Goal: Task Accomplishment & Management: Use online tool/utility

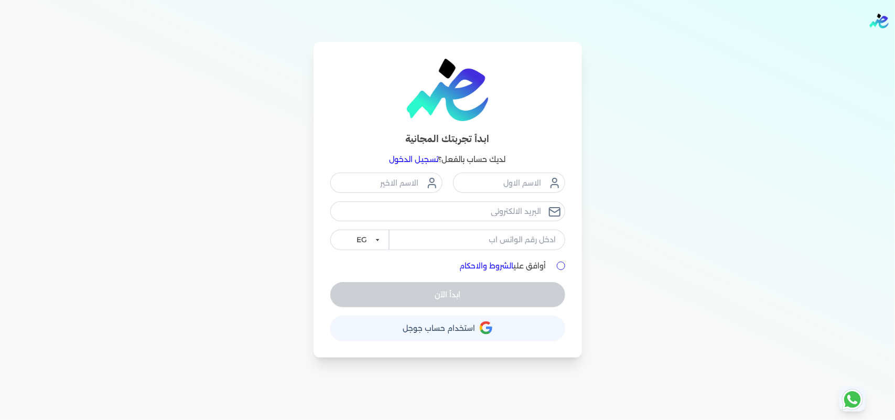
click at [429, 160] on link "تسجيل الدخول" at bounding box center [414, 159] width 49 height 9
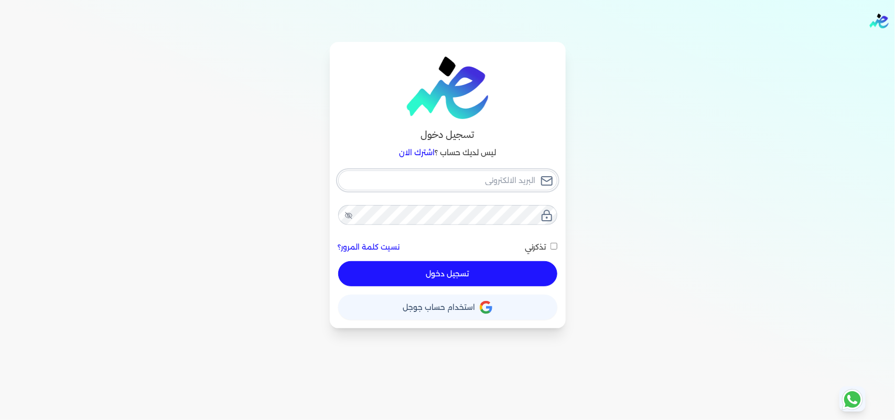
click at [480, 184] on input "email" at bounding box center [447, 180] width 219 height 20
type input "[EMAIL_ADDRESS][DOMAIN_NAME]"
click at [533, 281] on button "تسجيل دخول" at bounding box center [447, 273] width 219 height 25
checkbox input "false"
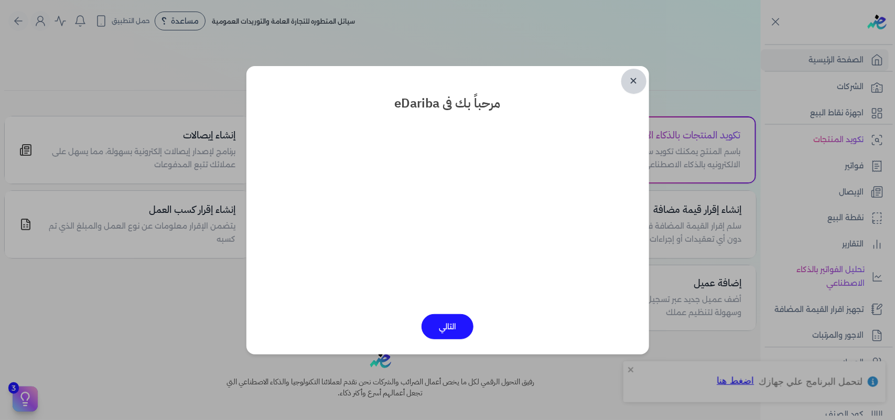
click at [635, 82] on link "✕" at bounding box center [634, 81] width 25 height 25
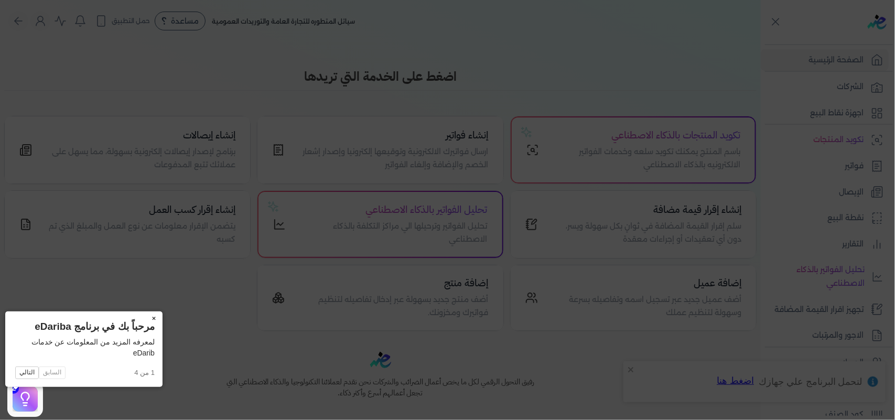
click at [146, 316] on button "×" at bounding box center [154, 319] width 17 height 15
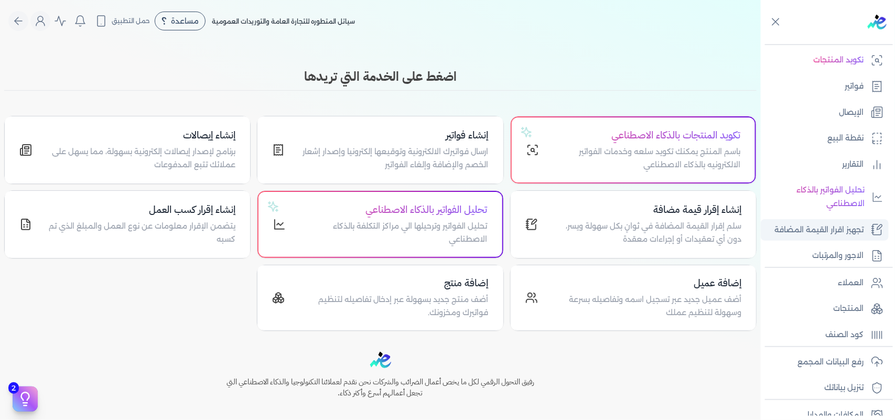
scroll to position [131, 0]
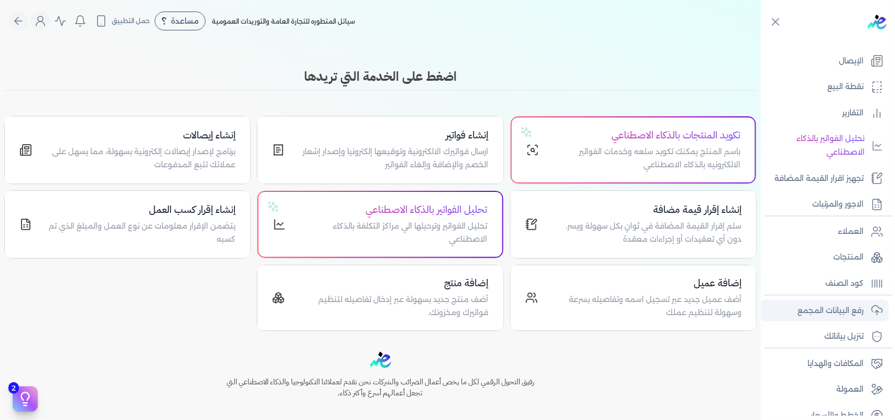
click at [821, 308] on p "رفع البيانات المجمع" at bounding box center [831, 311] width 66 height 14
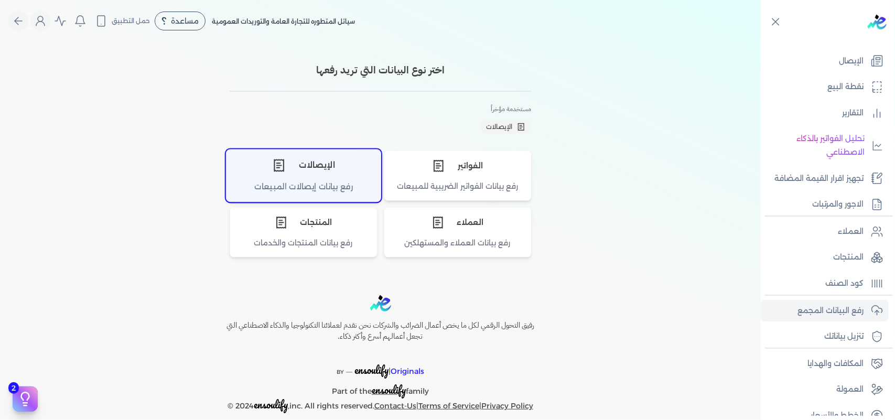
click at [299, 170] on div "الإيصالات" at bounding box center [304, 164] width 154 height 31
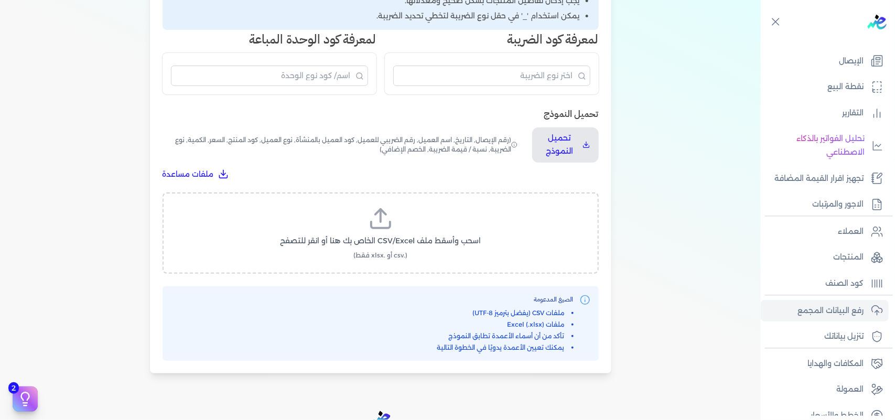
scroll to position [262, 0]
click at [397, 219] on label "اسحب وأسقط ملف CSV/Excel الخاص بك هنا أو انقر للتصفح (.csv أو .xlsx فقط)" at bounding box center [380, 232] width 409 height 54
click at [0, 0] on input "اسحب وأسقط ملف CSV/Excel الخاص بك هنا أو انقر للتصفح (.csv أو .xlsx فقط)" at bounding box center [0, 0] width 0 height 0
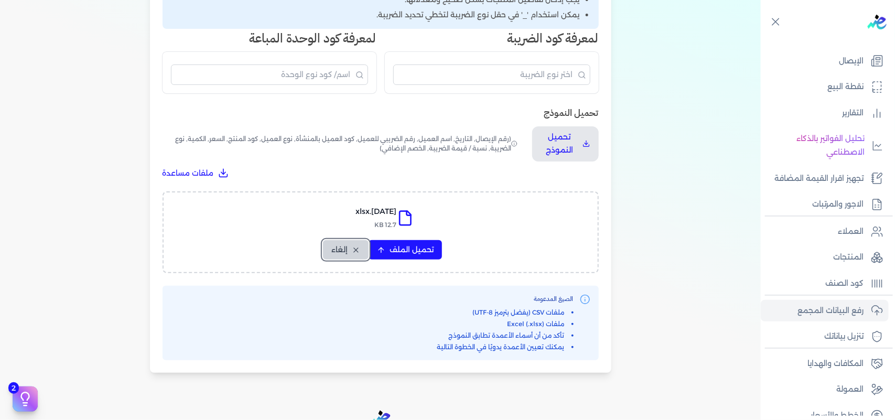
click at [360, 248] on icon at bounding box center [356, 250] width 8 height 8
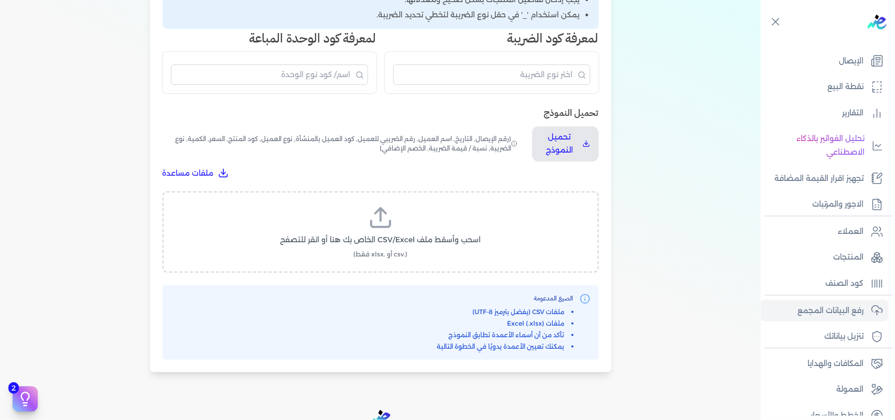
click at [411, 216] on label "اسحب وأسقط ملف CSV/Excel الخاص بك هنا أو انقر للتصفح (.csv أو .xlsx فقط)" at bounding box center [380, 232] width 409 height 54
click at [0, 0] on input "اسحب وأسقط ملف CSV/Excel الخاص بك هنا أو انقر للتصفح (.csv أو .xlsx فقط)" at bounding box center [0, 0] width 0 height 0
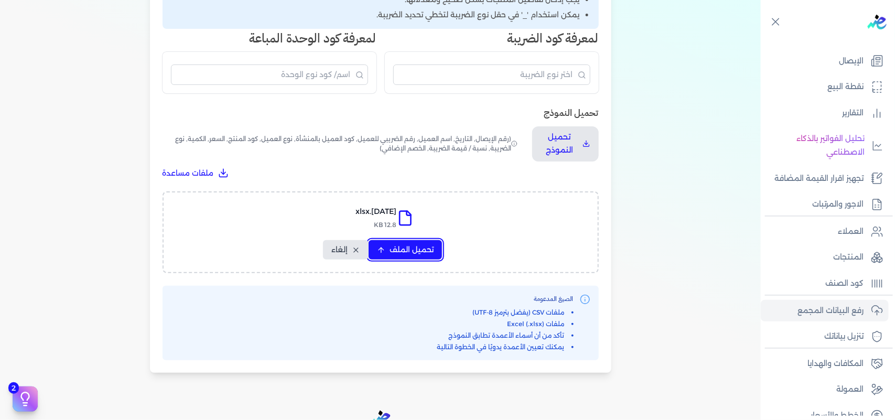
click at [424, 247] on span "تحميل الملف" at bounding box center [412, 249] width 44 height 11
select select "التاريخ"
select select "أسم العميل"
select select "نوع العميل"
select select "وصف البند"
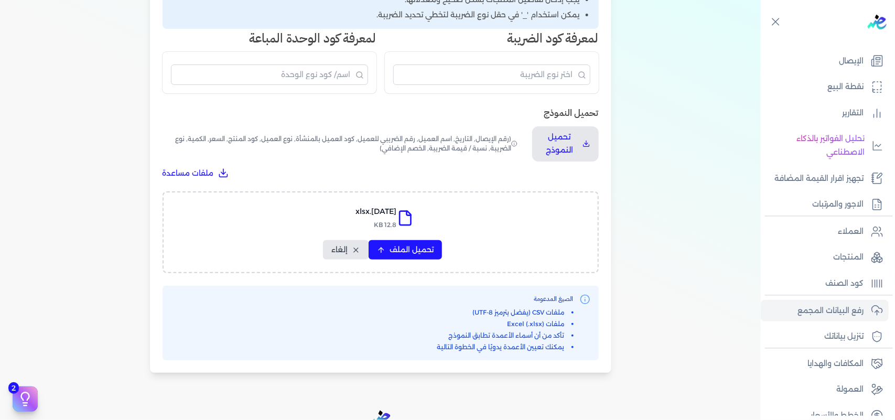
select select "السعر"
select select "الكمية"
select select "نوع الضريبة"
select select "نسبة / قيمة الضريبة"
select select "خصم اضافي"
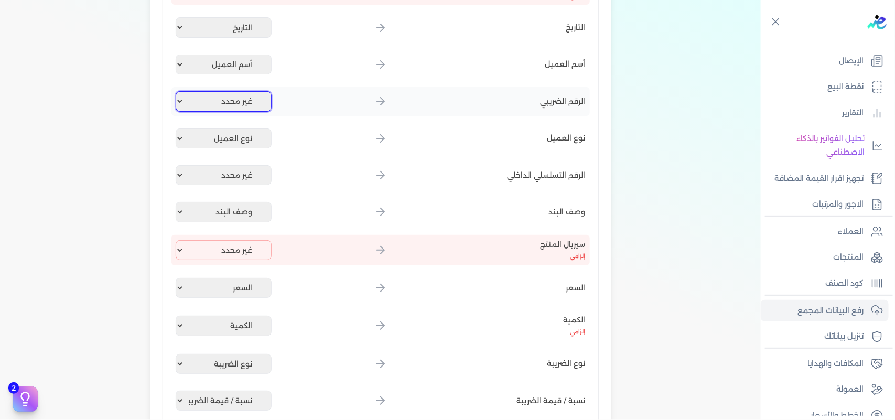
click at [234, 100] on select "غير محدد إيصال رقم التاريخ كود العميل بالمنشأة أسم العميل الرقم الضريبي للعميل …" at bounding box center [224, 101] width 97 height 20
click at [127, 101] on div "اختيار النوع رفع الملف 3 تعيين الأعمدة 4 مراجعة ومعالجة رفع بيانات الإيصالات ال…" at bounding box center [380, 152] width 761 height 744
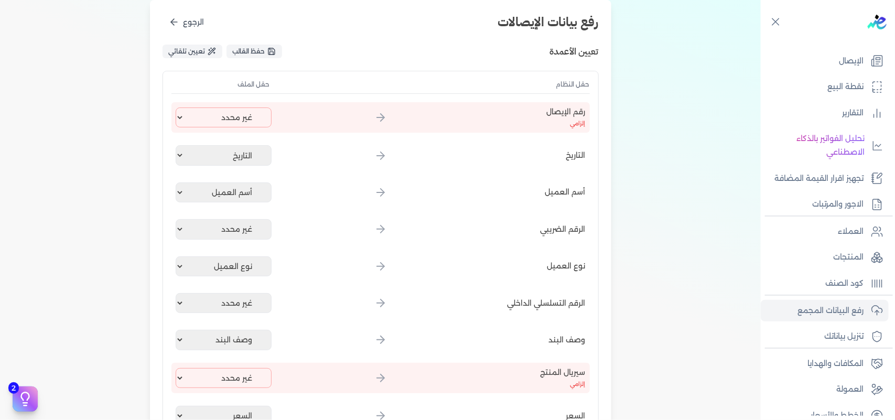
scroll to position [131, 0]
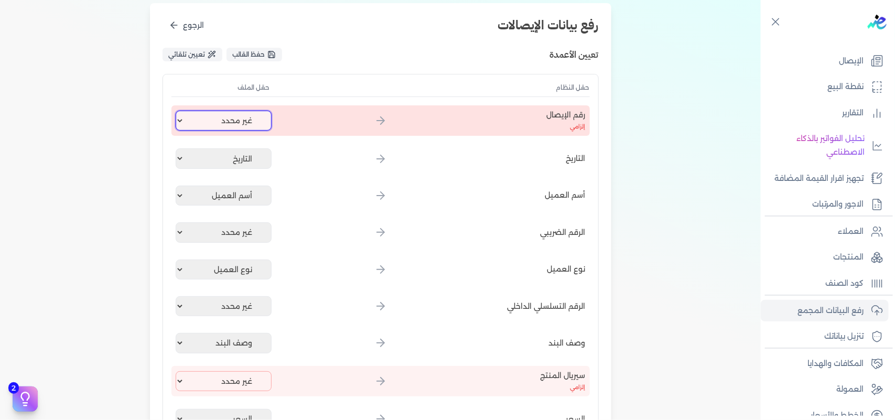
click at [213, 116] on select "غير محدد إيصال رقم التاريخ كود العميل بالمنشأة أسم العميل الرقم الضريبي للعميل …" at bounding box center [224, 121] width 97 height 20
select select "إيصال رقم"
click at [177, 111] on select "غير محدد إيصال رقم التاريخ كود العميل بالمنشأة أسم العميل الرقم الضريبي للعميل …" at bounding box center [224, 121] width 97 height 20
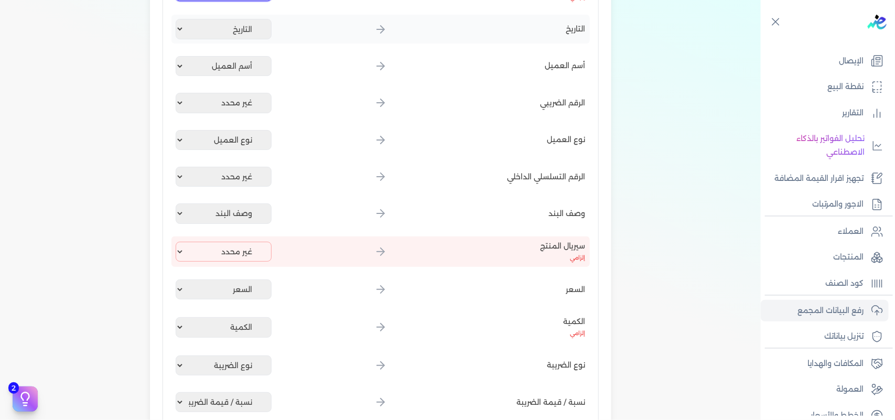
scroll to position [262, 0]
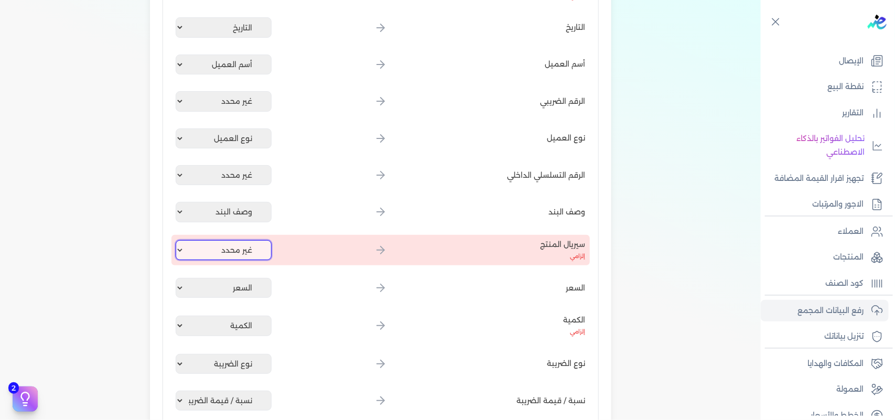
click at [247, 240] on select "غير محدد إيصال رقم التاريخ كود العميل بالمنشأة أسم العميل الرقم الضريبي للعميل …" at bounding box center [224, 250] width 97 height 20
select select "كود المنتج الداخلي"
click at [177, 240] on select "غير محدد إيصال رقم التاريخ كود العميل بالمنشأة أسم العميل الرقم الضريبي للعميل …" at bounding box center [224, 250] width 97 height 20
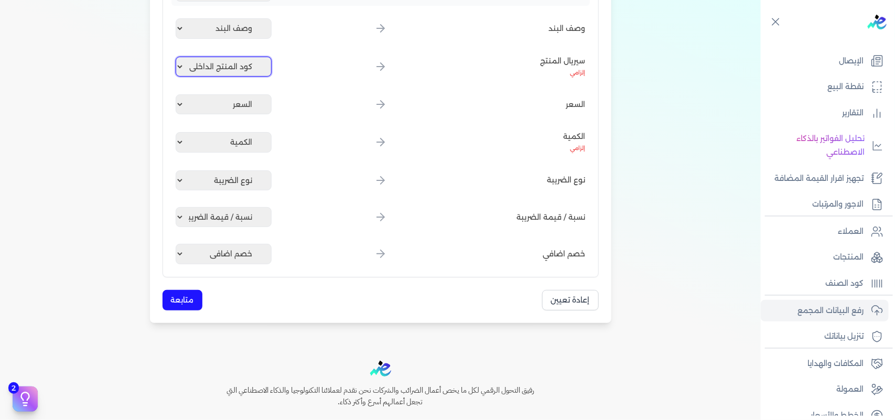
scroll to position [459, 0]
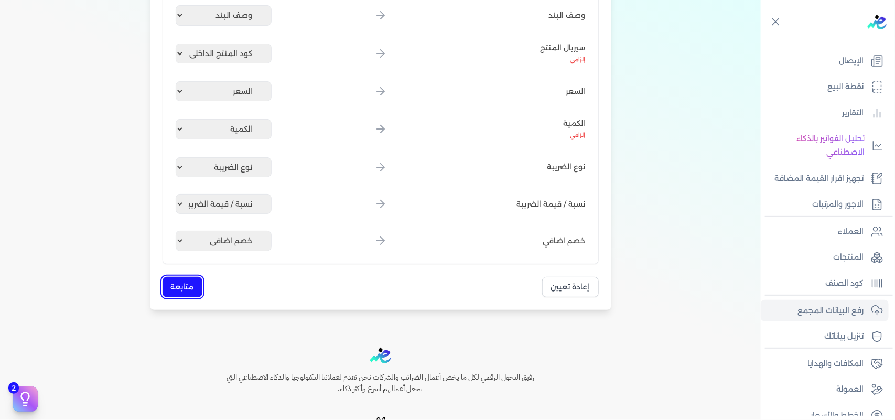
click at [193, 279] on button "متابعة" at bounding box center [183, 287] width 40 height 20
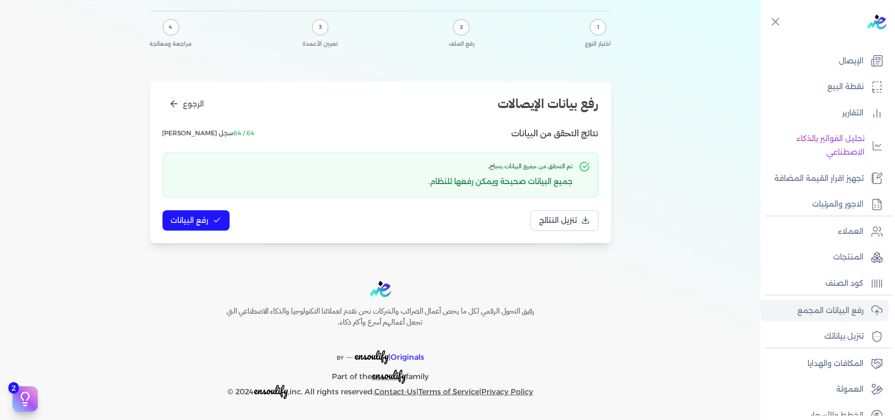
scroll to position [51, 0]
click at [181, 218] on span "رفع البيانات" at bounding box center [190, 221] width 38 height 11
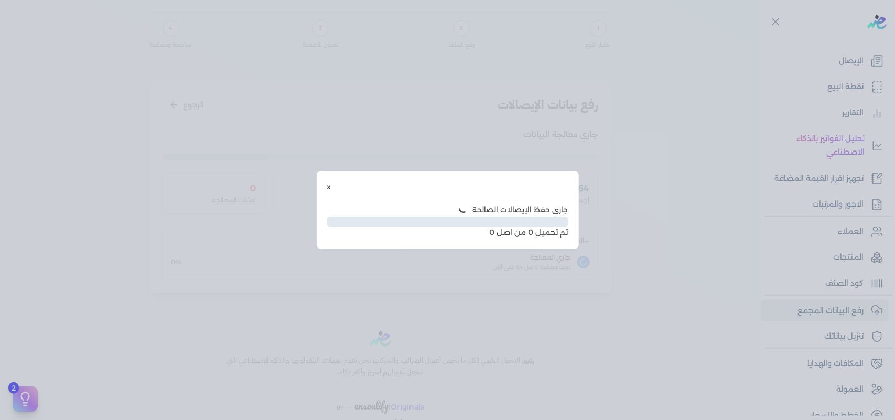
scroll to position [0, 0]
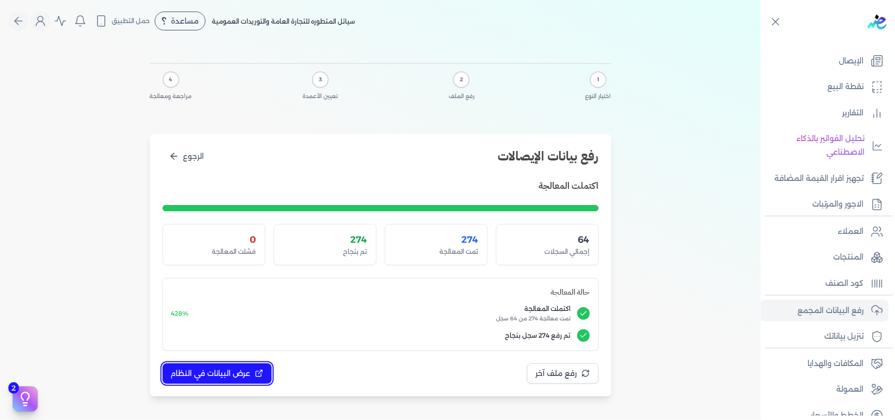
click at [227, 373] on span "عرض البيانات في النظام" at bounding box center [211, 373] width 80 height 11
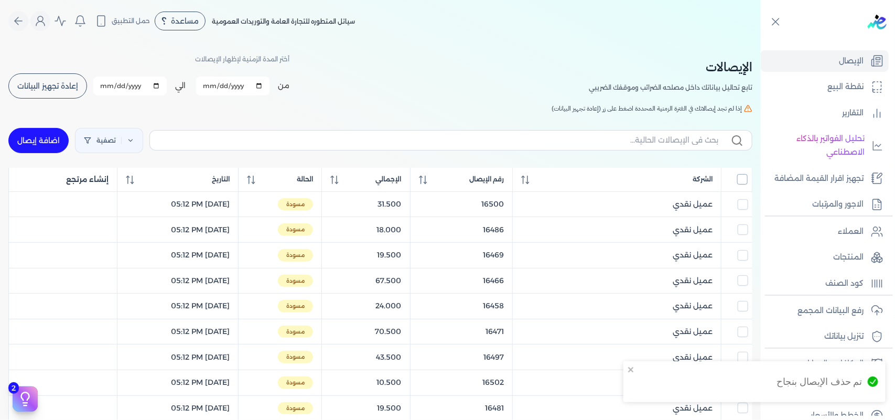
click at [740, 177] on input "All items unselected" at bounding box center [742, 179] width 10 height 10
checkbox input "true"
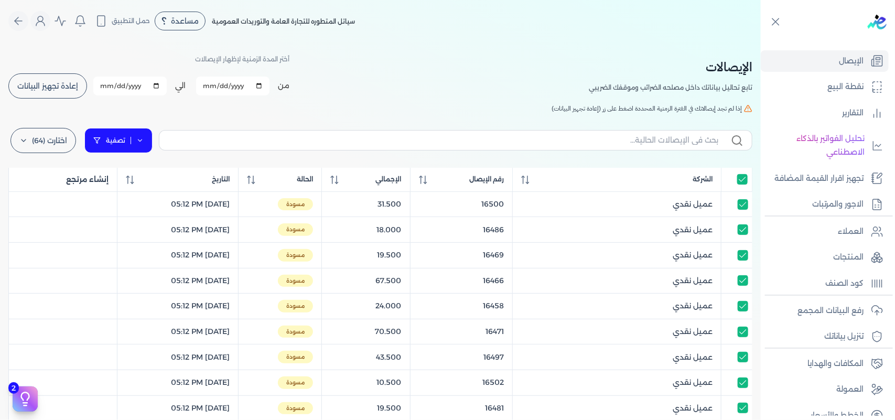
click at [133, 135] on link "تصفية" at bounding box center [118, 140] width 68 height 25
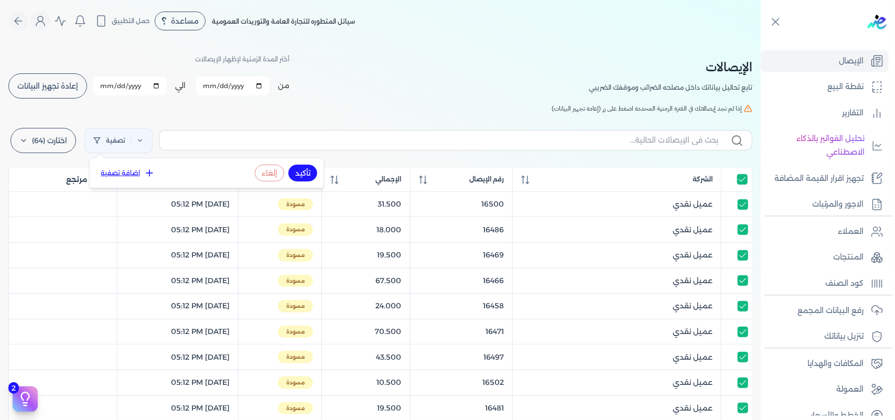
click at [132, 179] on button "اضافة تصفية" at bounding box center [127, 173] width 63 height 13
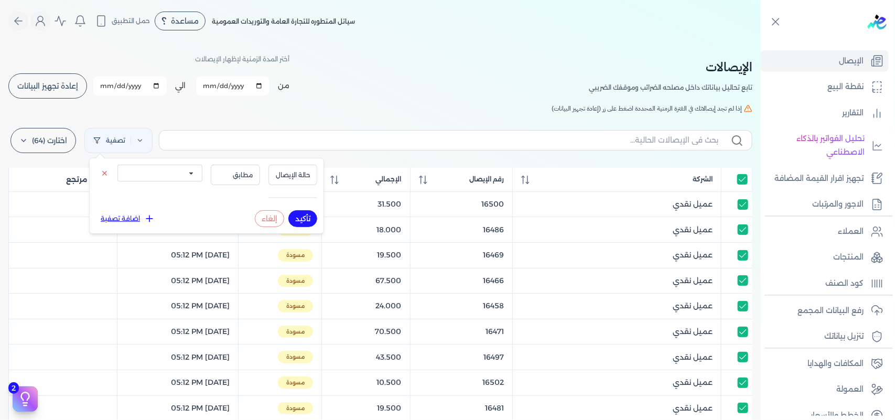
click at [172, 175] on select "الكل مقبولة غير مقبولة يتم مراجعتها ملغية مرفوضة مسودة" at bounding box center [159, 173] width 85 height 17
select select "draft"
click at [117, 165] on select "الكل مقبولة غير مقبولة يتم مراجعتها ملغية مرفوضة مسودة" at bounding box center [159, 173] width 85 height 17
click at [292, 212] on button "تأكيد" at bounding box center [302, 218] width 29 height 17
click at [312, 112] on h5 "إذا لم تجد إيصالاتك في الفترة الزمنية المحددة اضغط على زر (إعادة تجهيز البيانات)" at bounding box center [380, 108] width 744 height 9
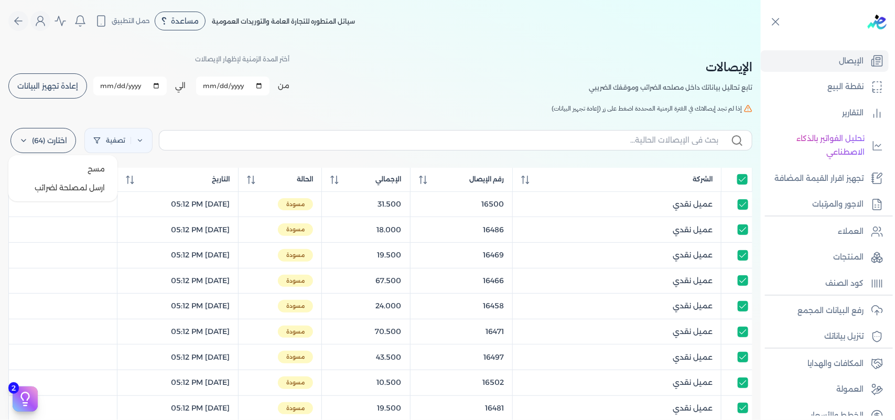
click at [63, 143] on label "اختارت (64)" at bounding box center [43, 140] width 66 height 25
click at [69, 184] on button "ارسل لمصلحة لضرائب" at bounding box center [63, 187] width 101 height 19
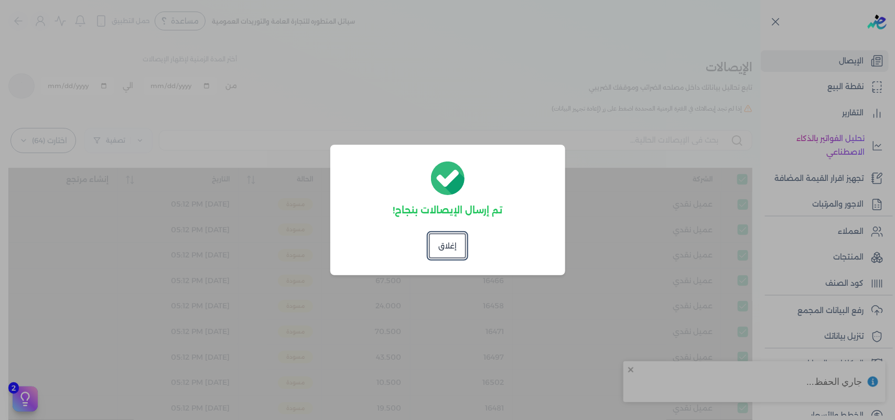
checkbox input "true"
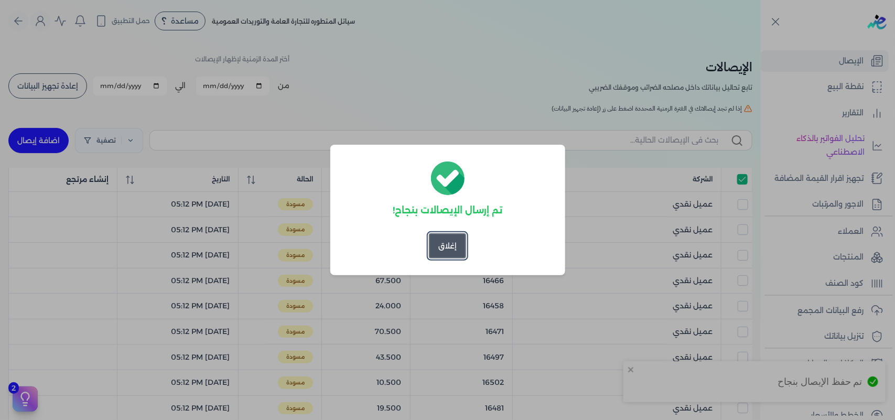
click at [435, 250] on button "إغلاق" at bounding box center [447, 245] width 37 height 25
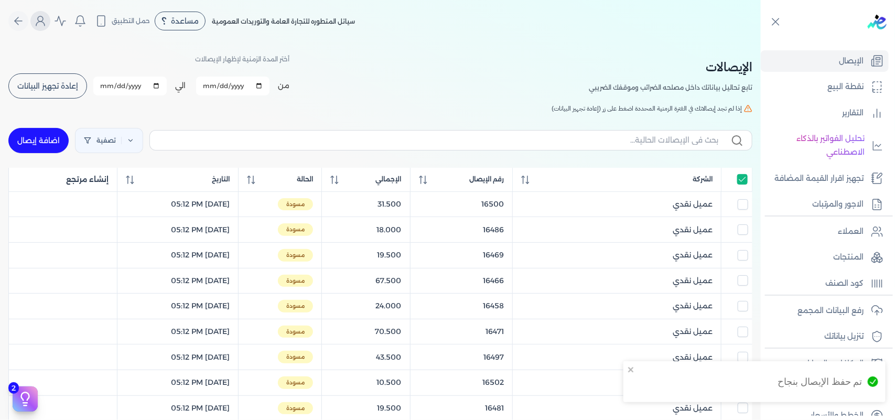
click at [46, 16] on icon "Global" at bounding box center [40, 21] width 13 height 13
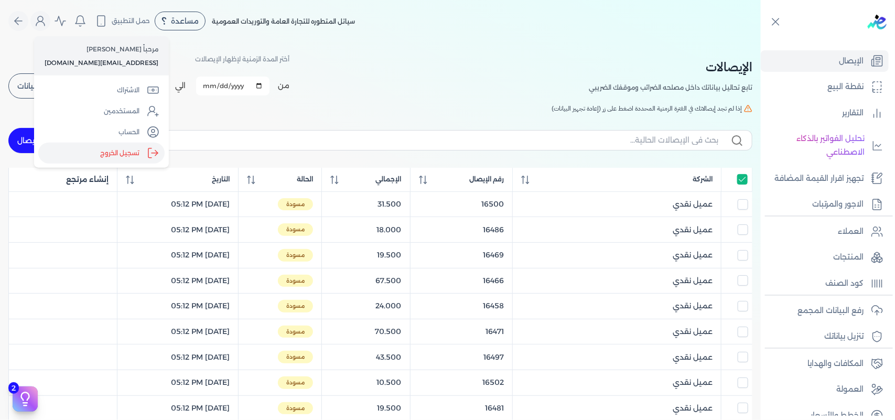
click at [106, 150] on label "تسجيل الخروج" at bounding box center [101, 153] width 126 height 21
click at [761, 42] on input "Close" at bounding box center [761, 42] width 0 height 0
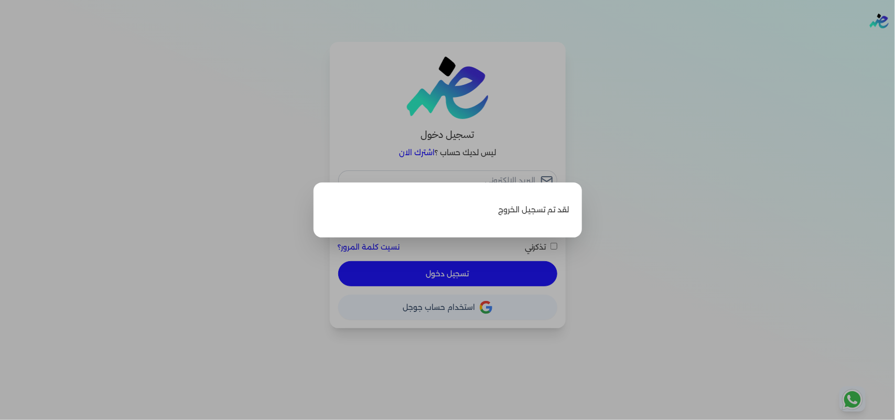
click at [654, 98] on label "Close" at bounding box center [447, 210] width 895 height 420
click at [895, 42] on input "Close" at bounding box center [895, 42] width 0 height 0
